Goal: Navigation & Orientation: Find specific page/section

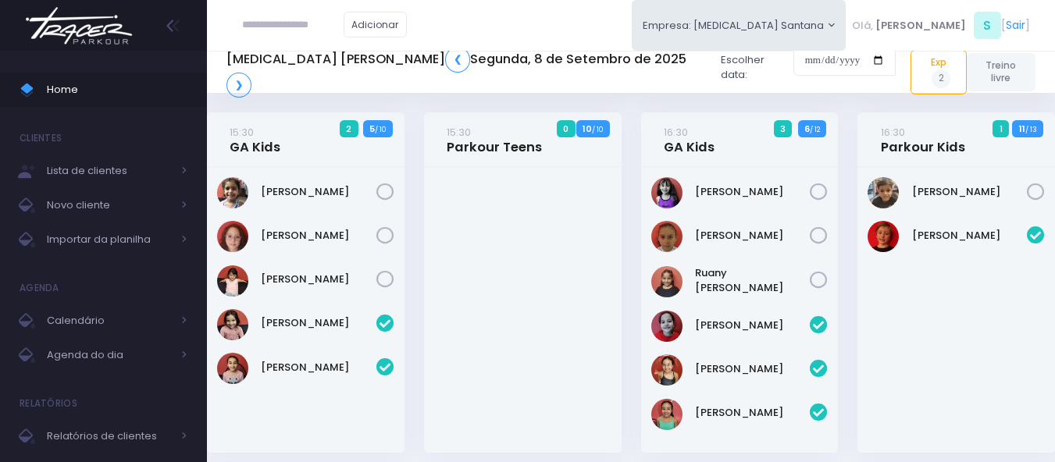
scroll to position [4, 0]
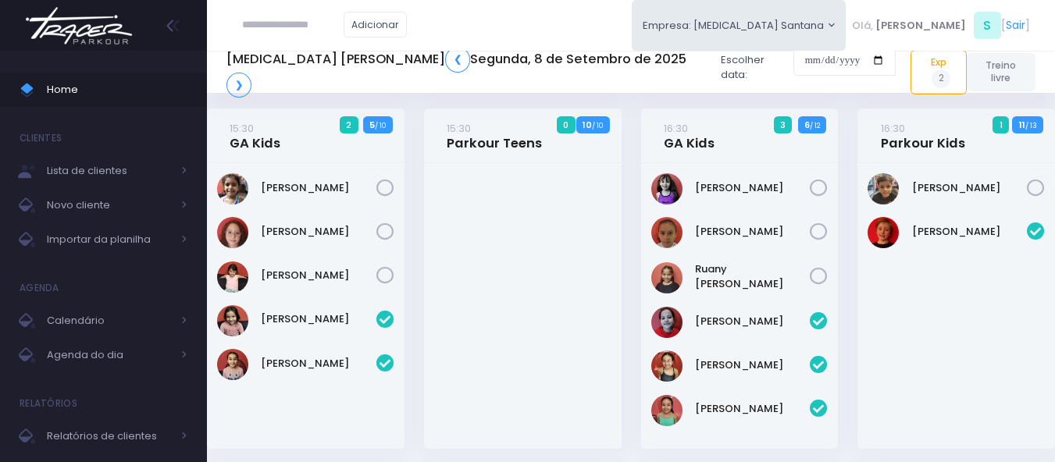
click at [98, 33] on img at bounding box center [79, 25] width 119 height 55
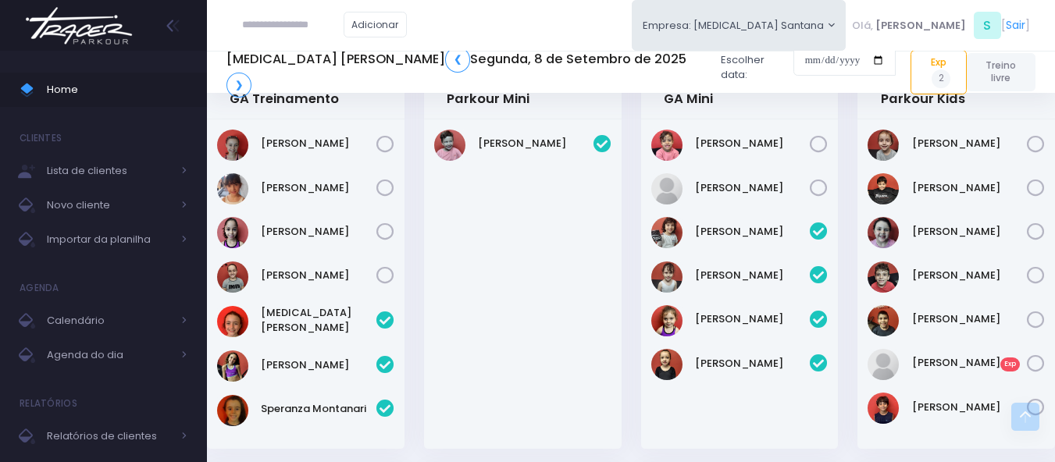
scroll to position [406, 0]
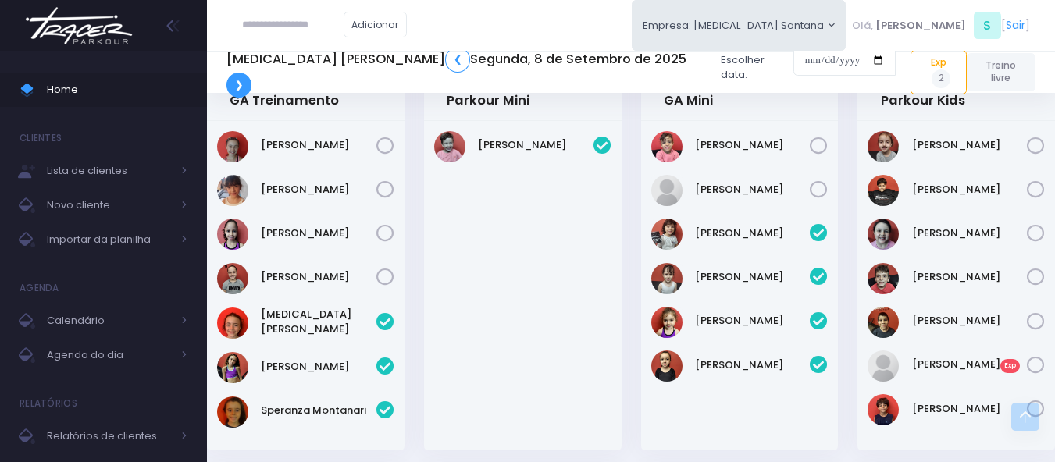
click at [251, 80] on link "❯" at bounding box center [238, 86] width 25 height 26
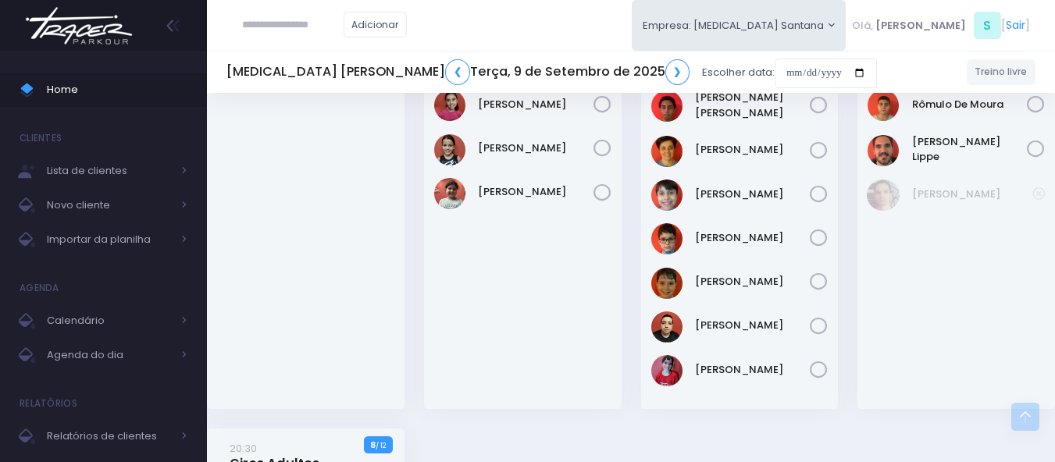
scroll to position [1171, 0]
